Goal: Information Seeking & Learning: Learn about a topic

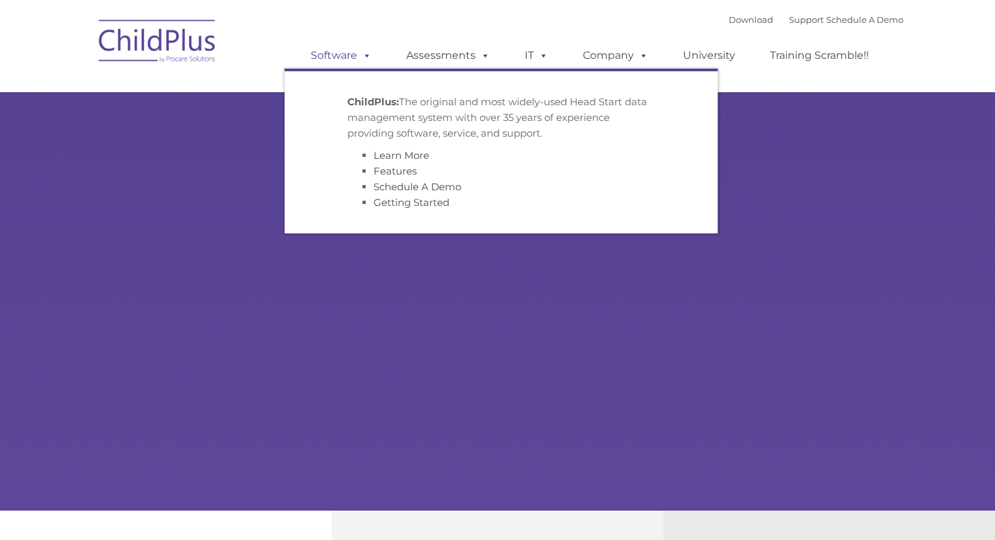
click at [353, 44] on link "Software" at bounding box center [341, 56] width 87 height 26
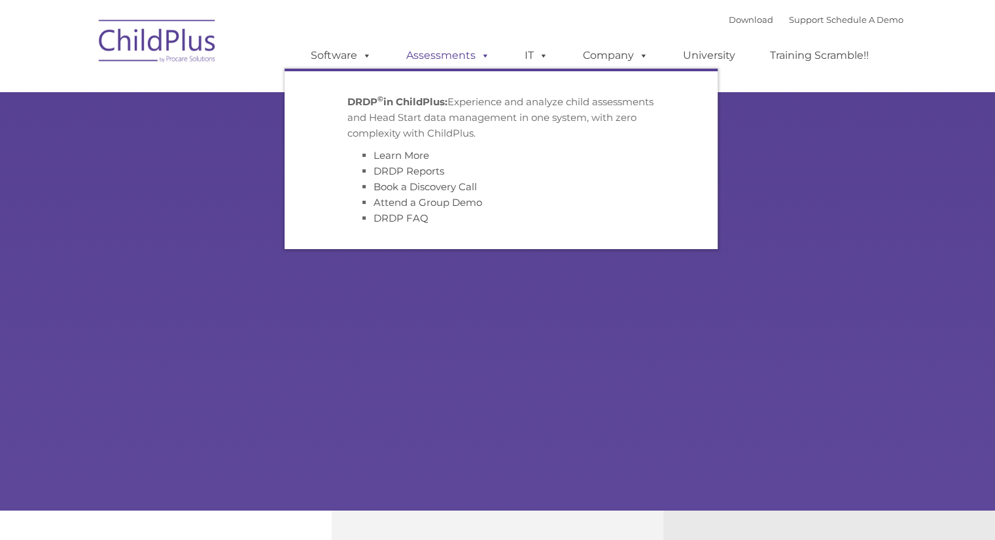
click at [438, 50] on link "Assessments" at bounding box center [448, 56] width 110 height 26
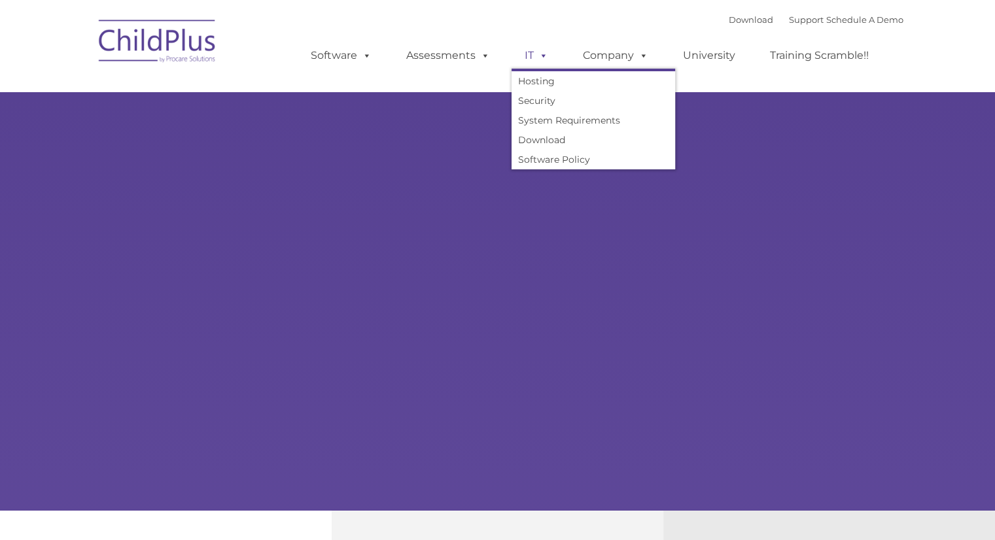
click at [544, 50] on span at bounding box center [541, 55] width 14 height 12
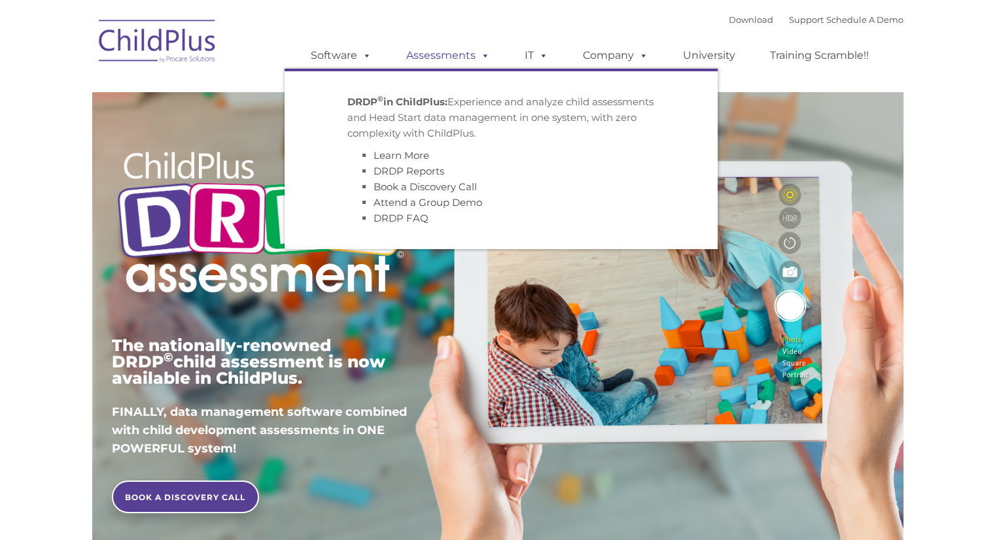
click at [454, 63] on link "Assessments" at bounding box center [448, 56] width 110 height 26
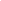
click at [0, 0] on html at bounding box center [0, 0] width 0 height 0
